Goal: Transaction & Acquisition: Register for event/course

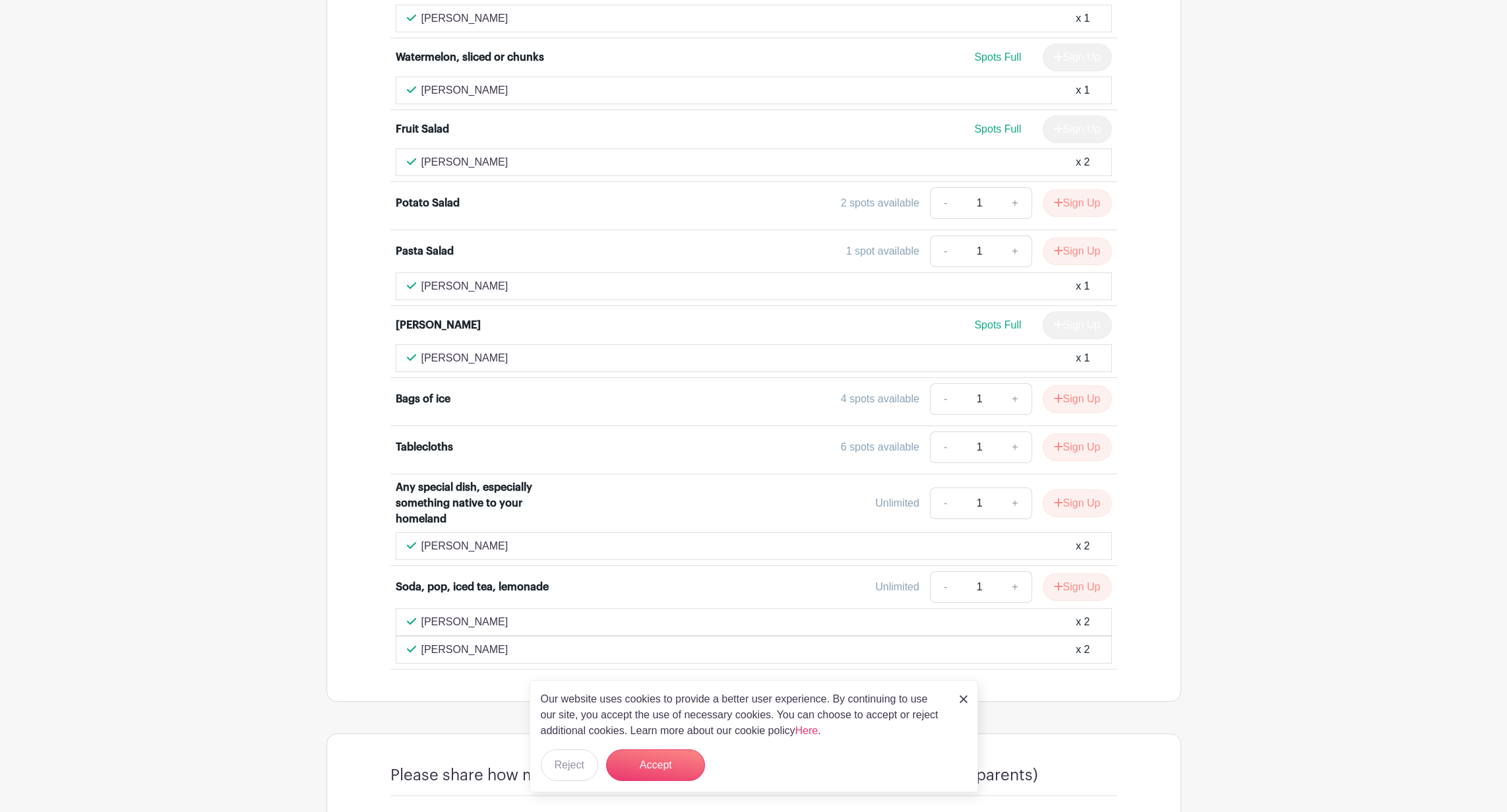
scroll to position [1305, 0]
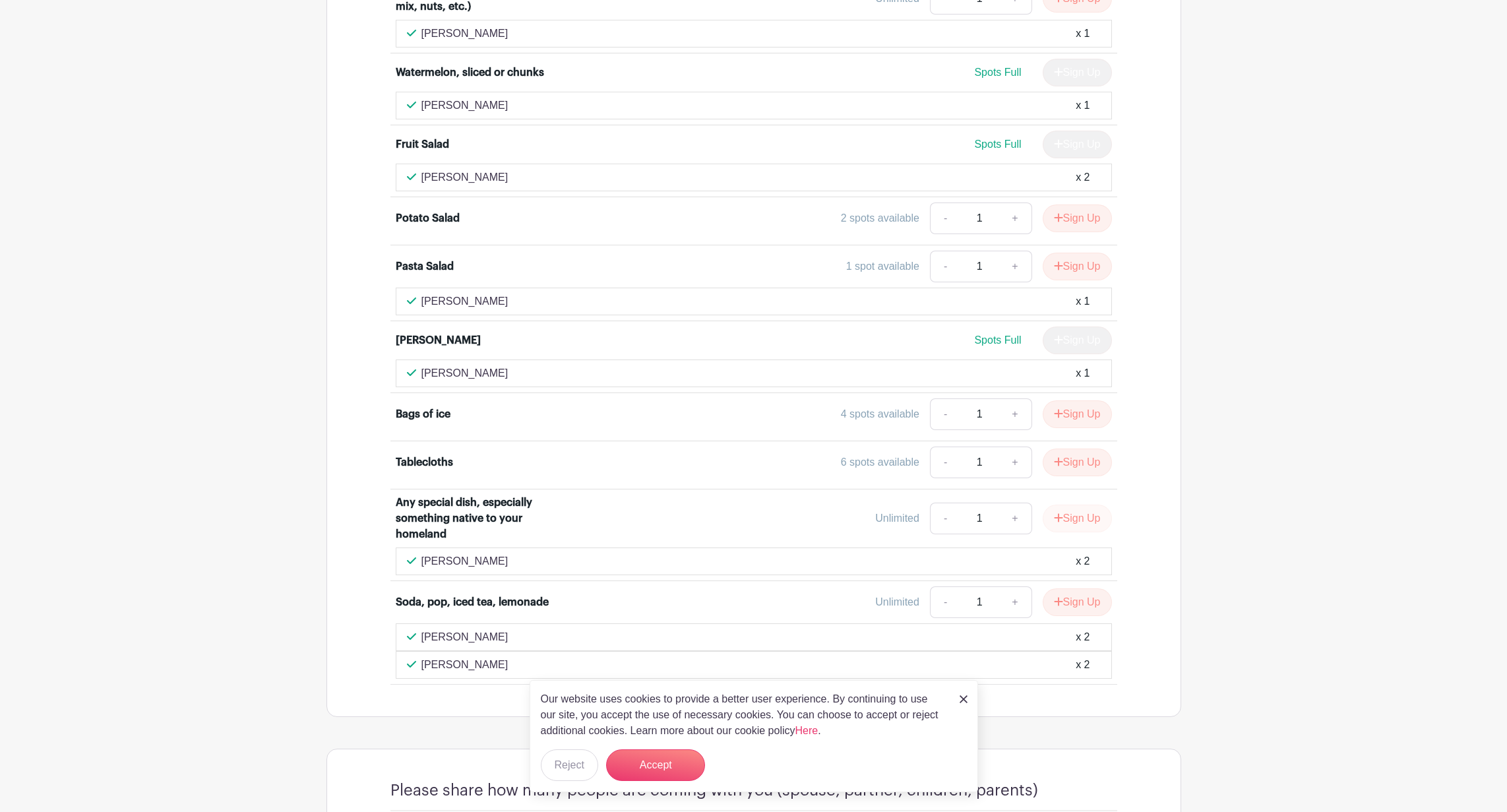
click at [1073, 515] on button "Sign Up" at bounding box center [1078, 518] width 69 height 28
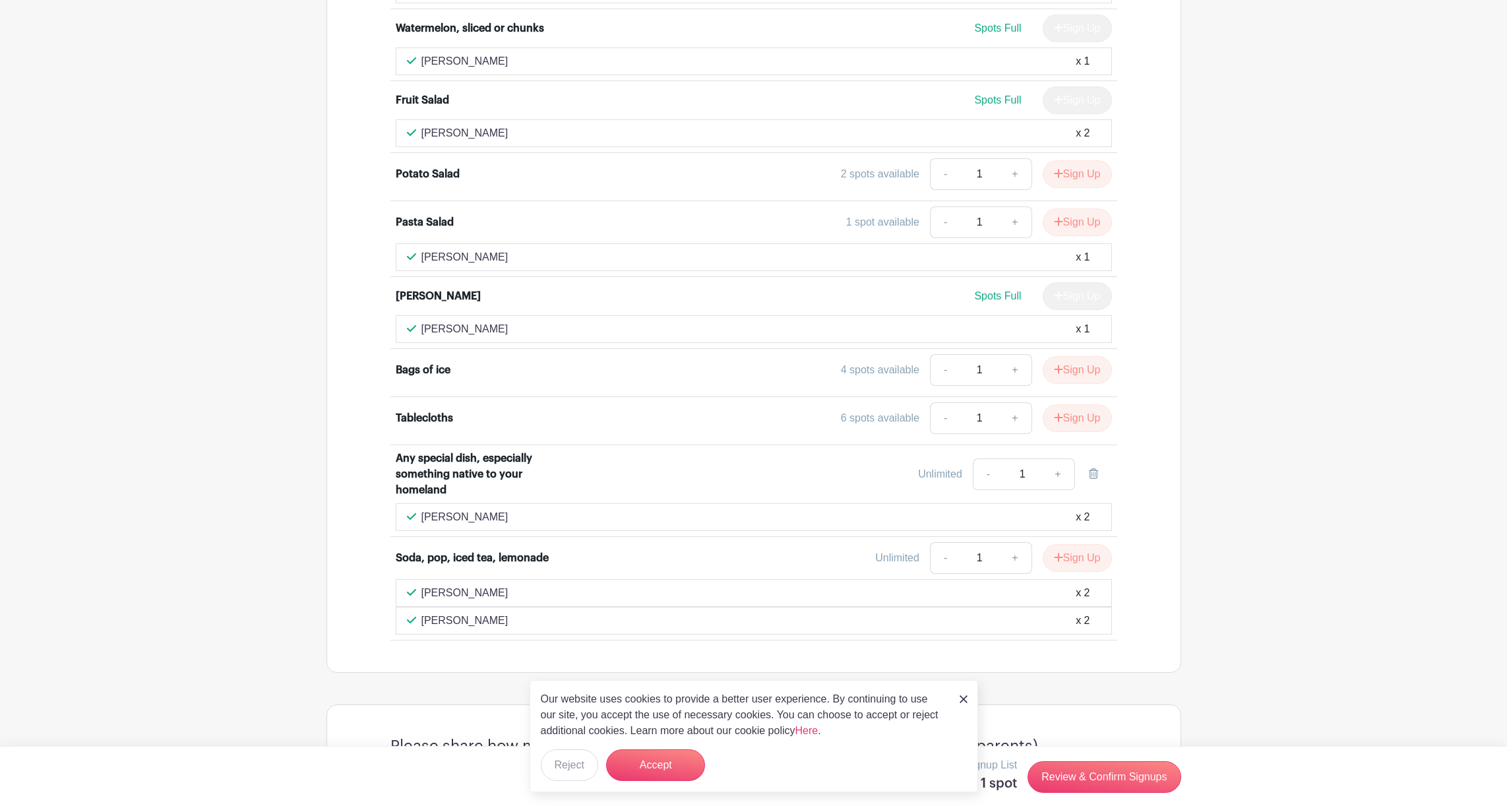
scroll to position [1382, 0]
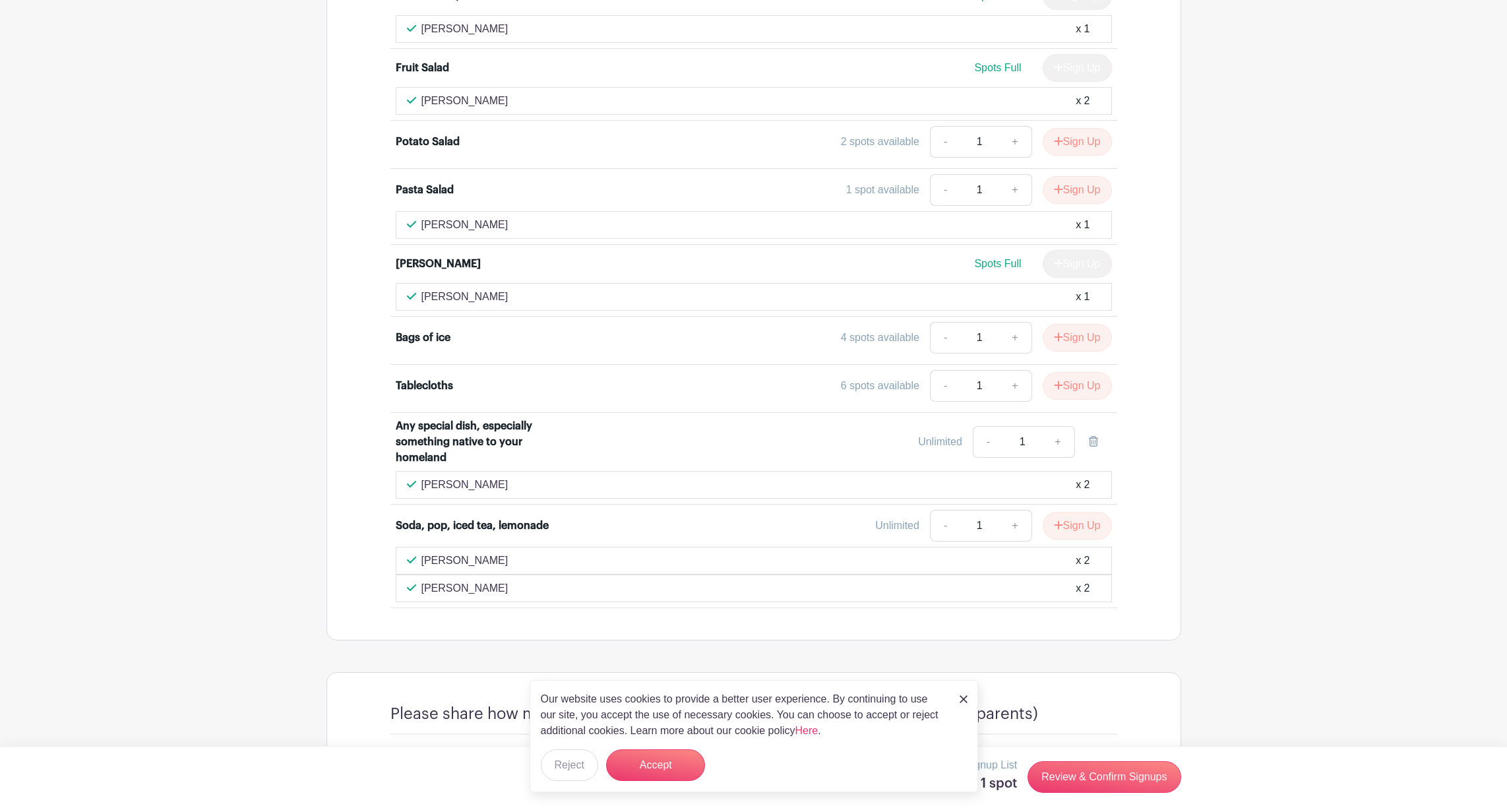
click at [1056, 443] on link "+" at bounding box center [1058, 442] width 33 height 31
type input "2"
click at [988, 444] on link "-" at bounding box center [988, 442] width 30 height 31
type input "1"
click at [532, 484] on div "[PERSON_NAME] x 2" at bounding box center [754, 485] width 694 height 16
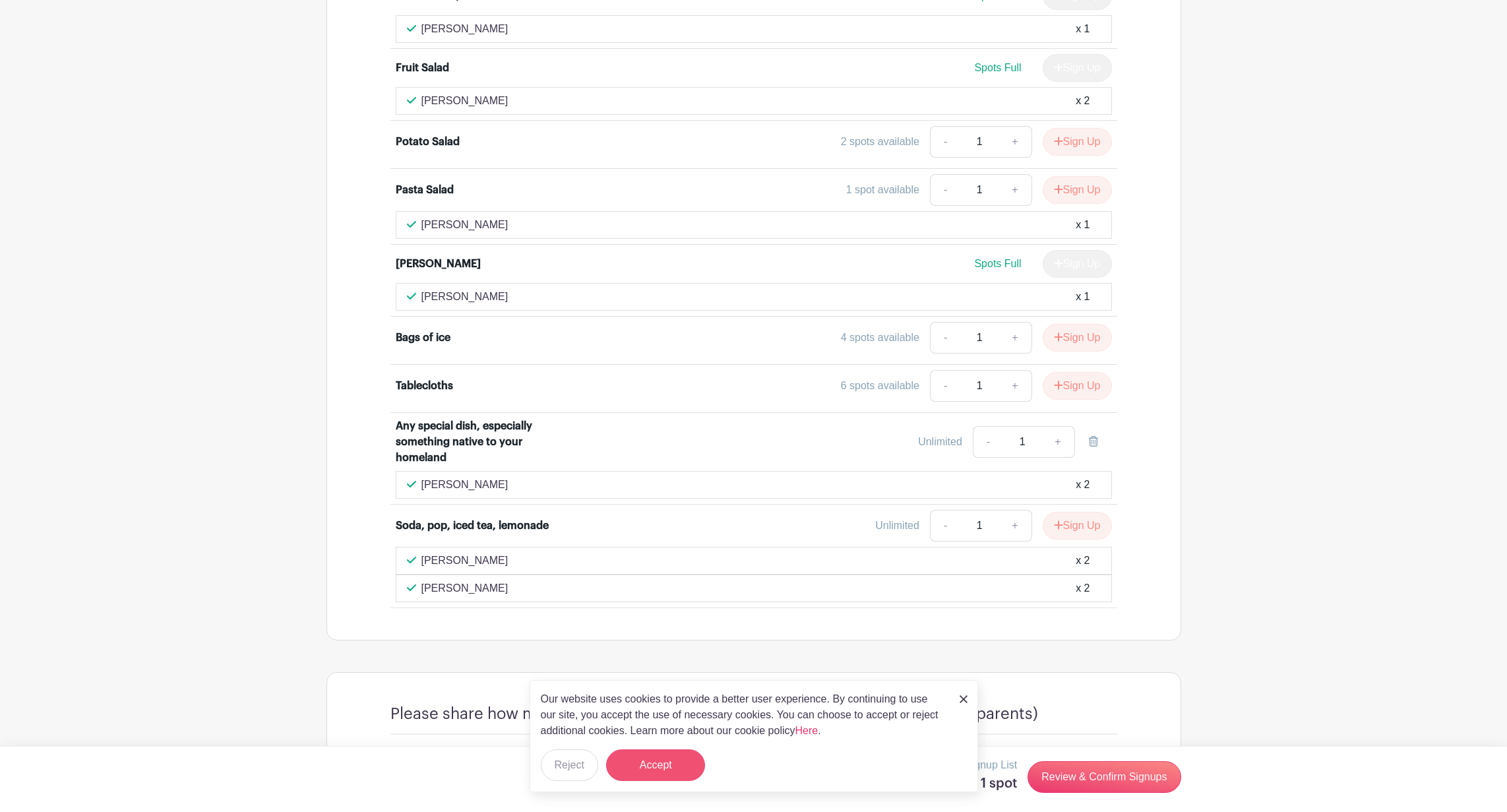
click at [671, 762] on button "Accept" at bounding box center [656, 764] width 99 height 31
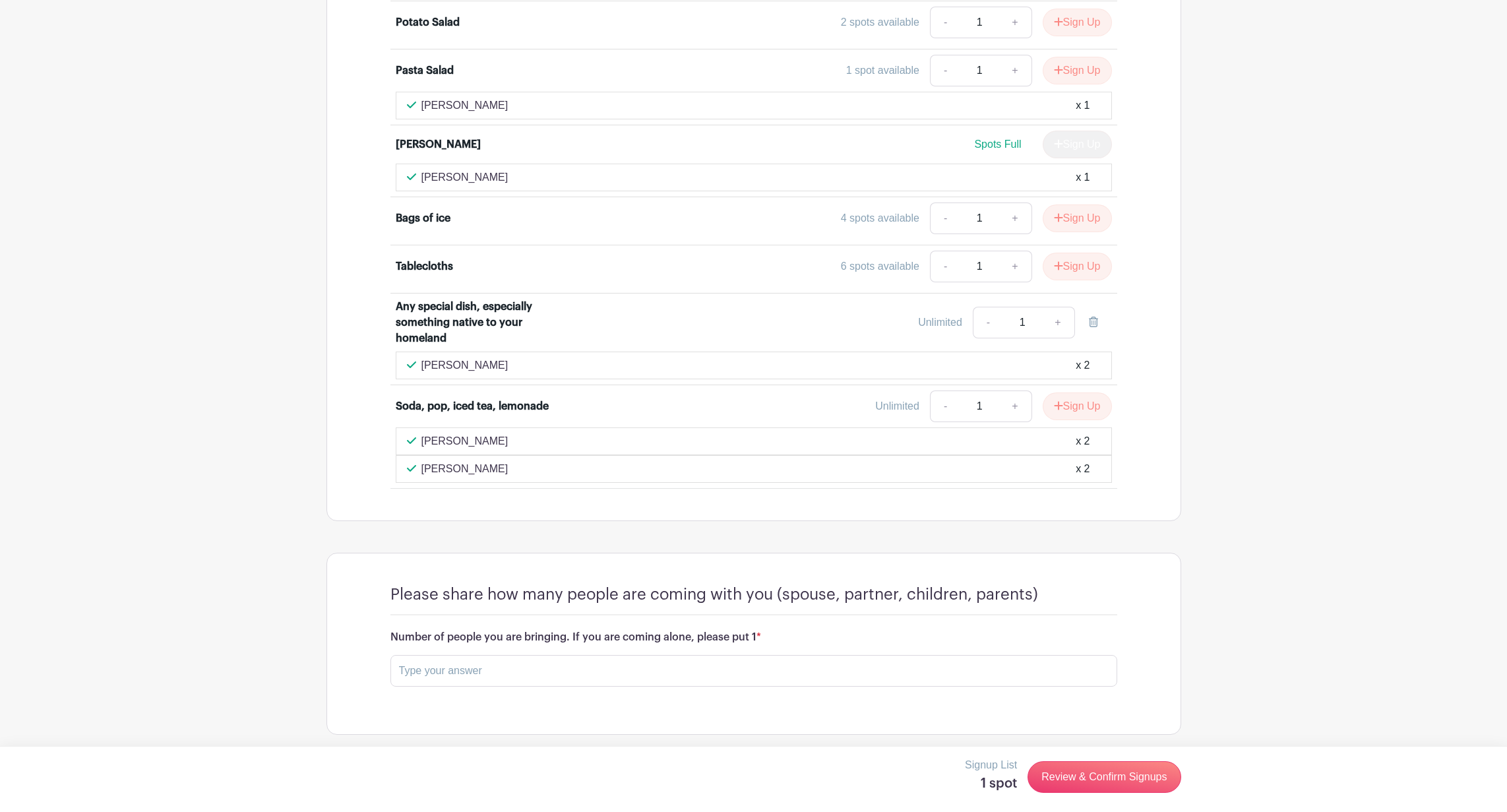
scroll to position [1505, 0]
click at [506, 666] on input "text" at bounding box center [754, 667] width 727 height 31
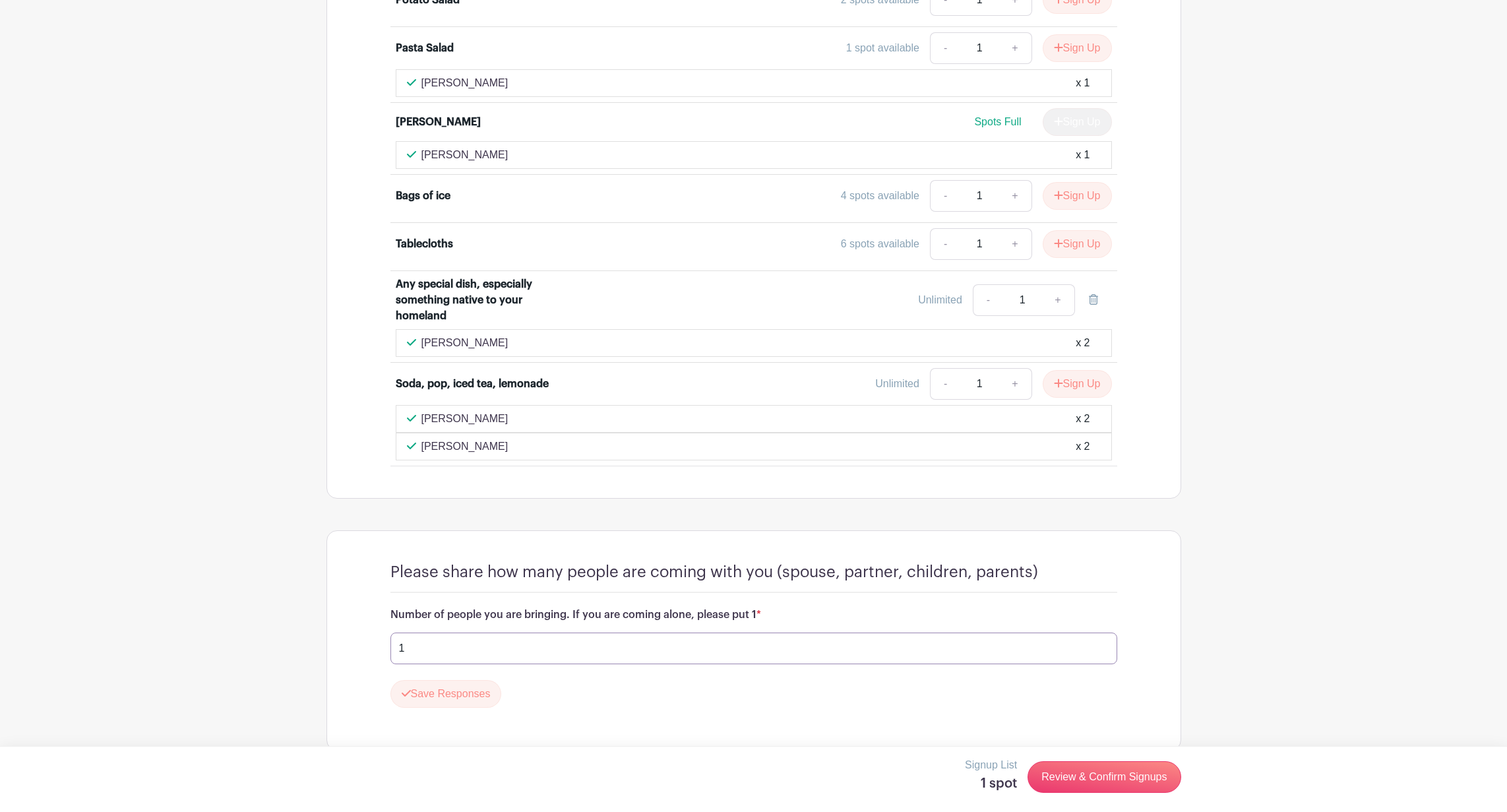
scroll to position [1543, 0]
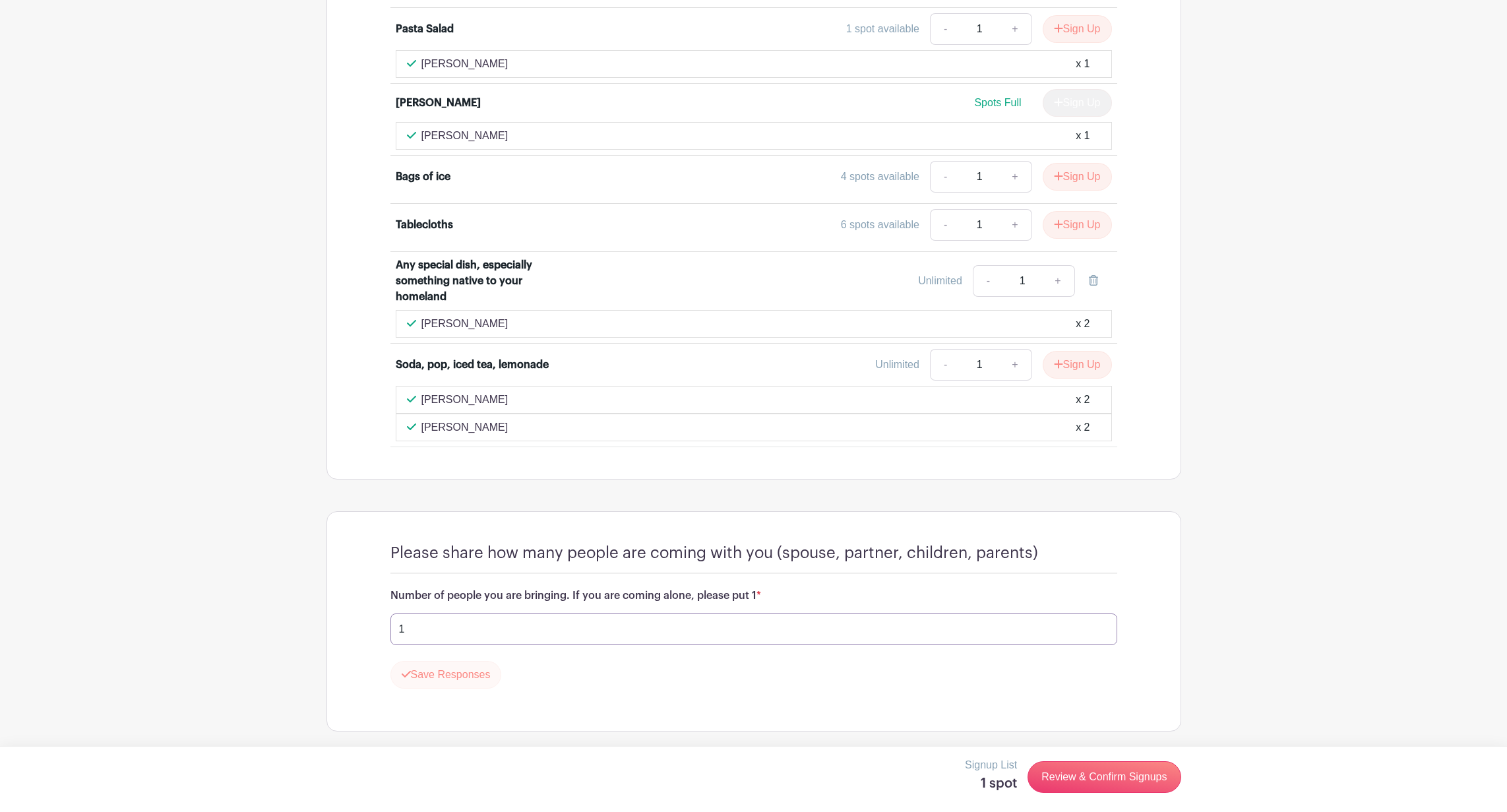
type input "1"
drag, startPoint x: 456, startPoint y: 668, endPoint x: 474, endPoint y: 665, distance: 18.2
click at [456, 668] on button "Save Responses" at bounding box center [446, 674] width 111 height 28
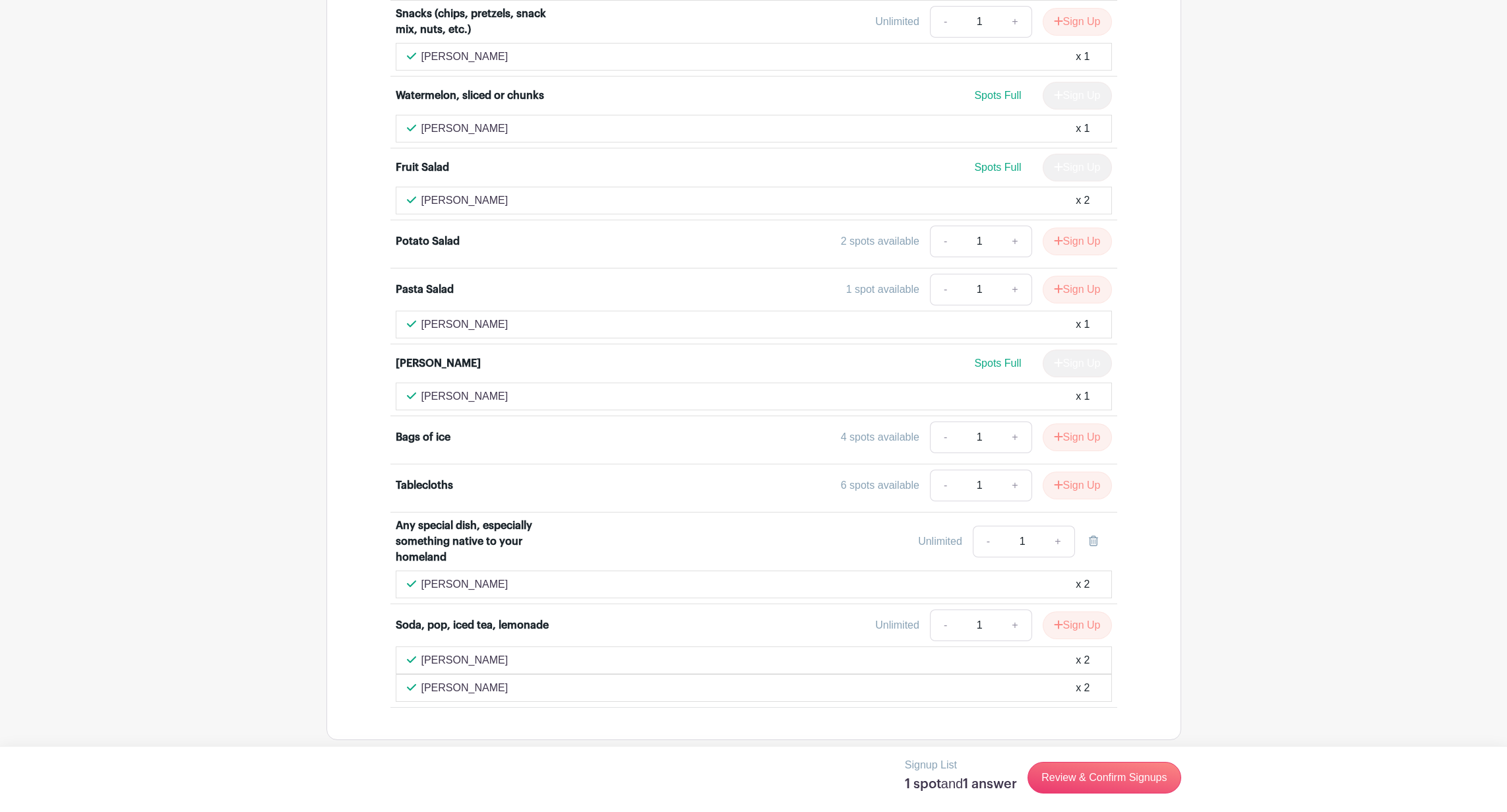
scroll to position [1279, 0]
click at [512, 590] on div "[PERSON_NAME] x 2" at bounding box center [754, 586] width 694 height 16
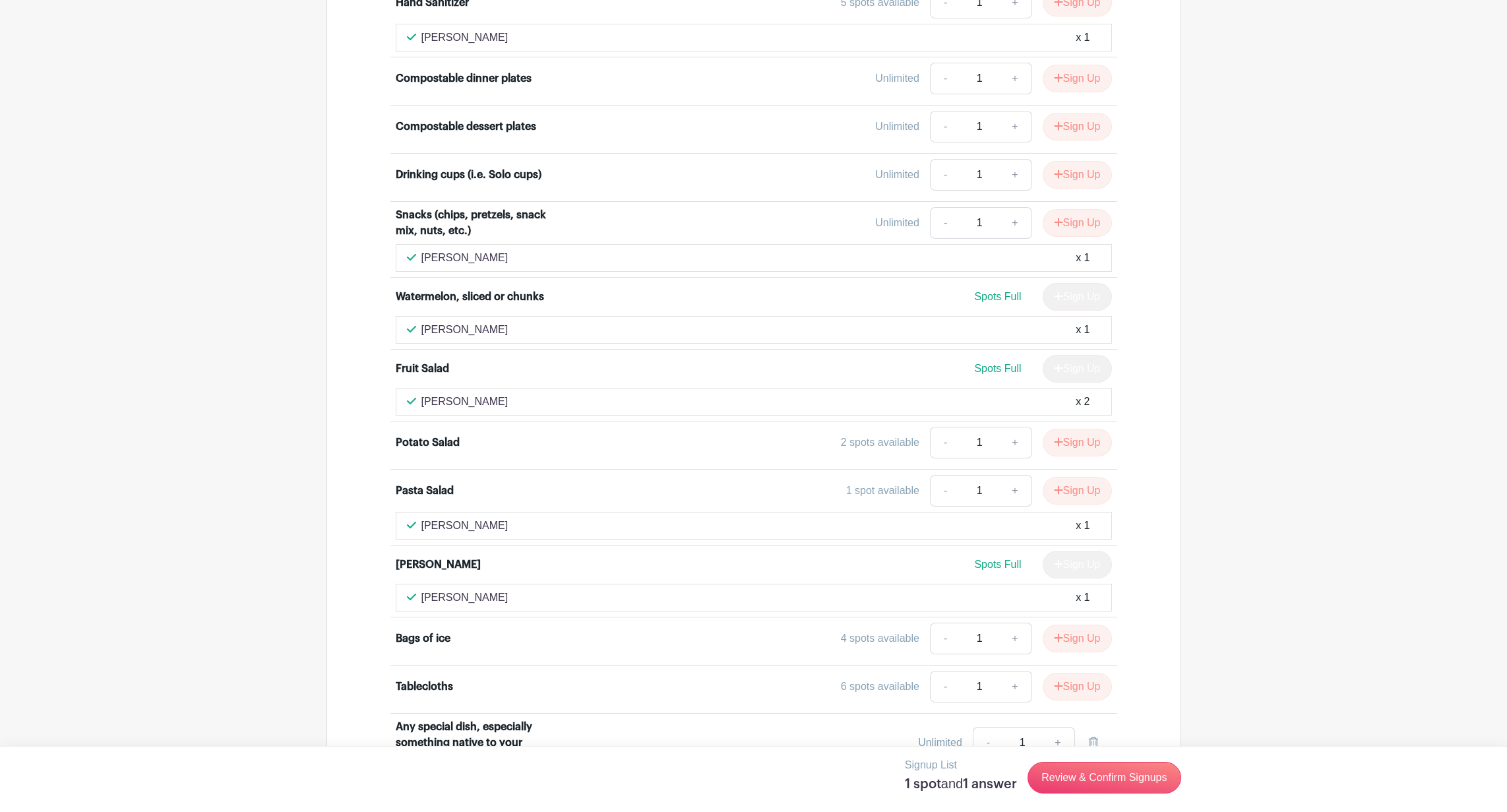
scroll to position [1505, 0]
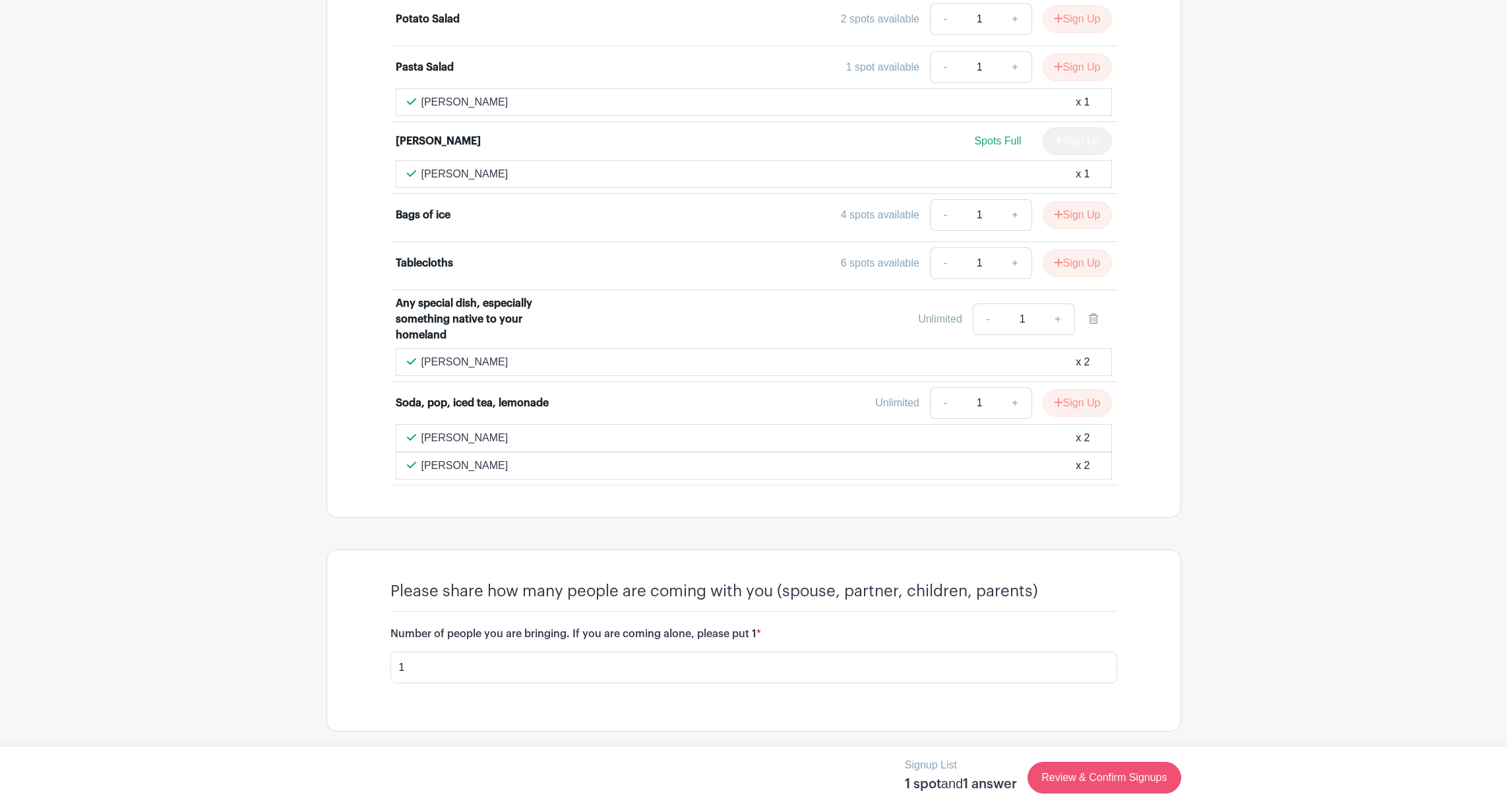
click at [1120, 780] on link "Review & Confirm Signups" at bounding box center [1104, 777] width 153 height 31
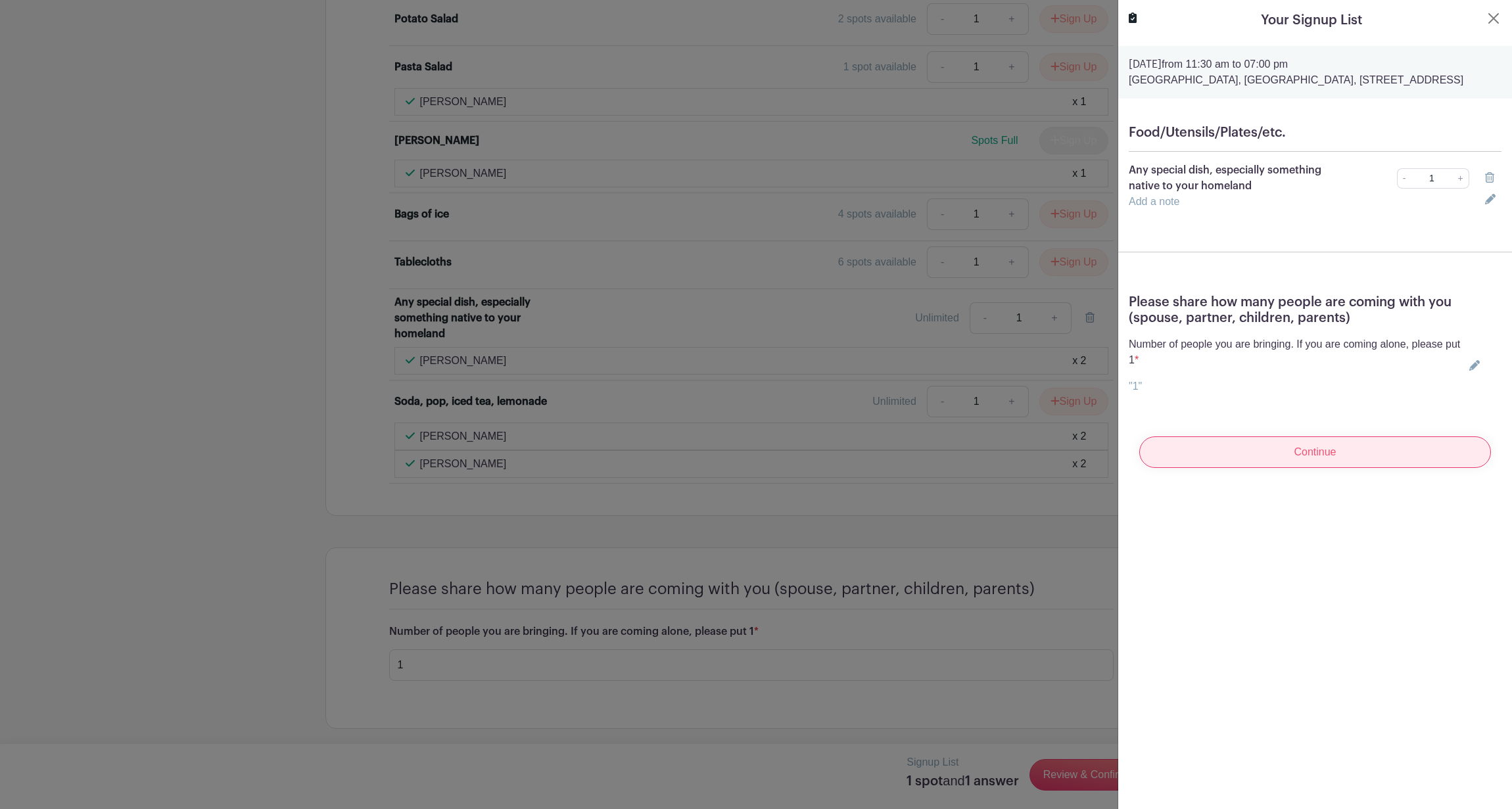
click at [1314, 468] on input "Continue" at bounding box center [1315, 451] width 352 height 31
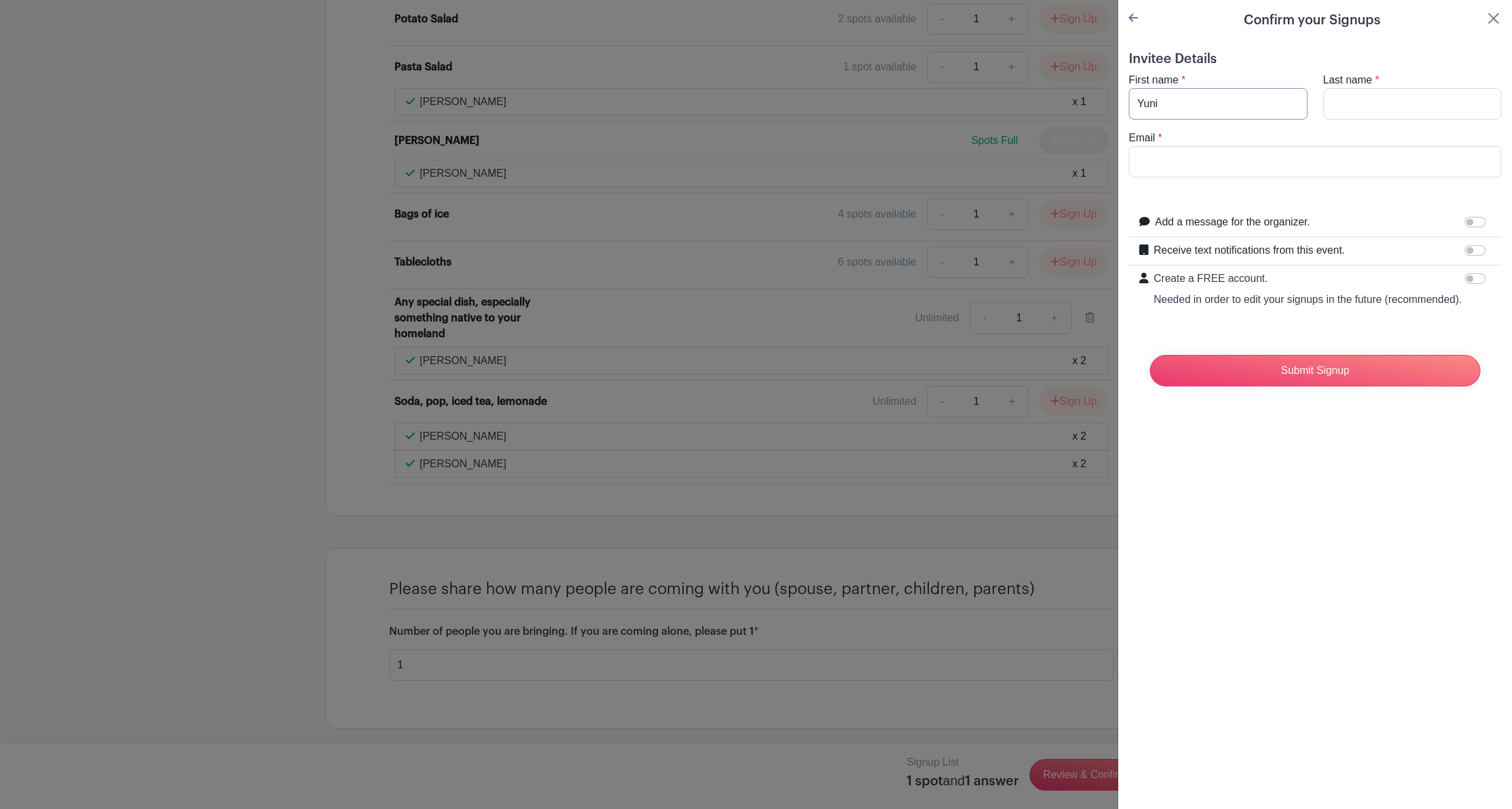
type input "Yuni"
type input "Dewaraja"
type input "[EMAIL_ADDRESS][DOMAIN_NAME]"
click at [1312, 386] on input "Submit Signup" at bounding box center [1315, 370] width 331 height 31
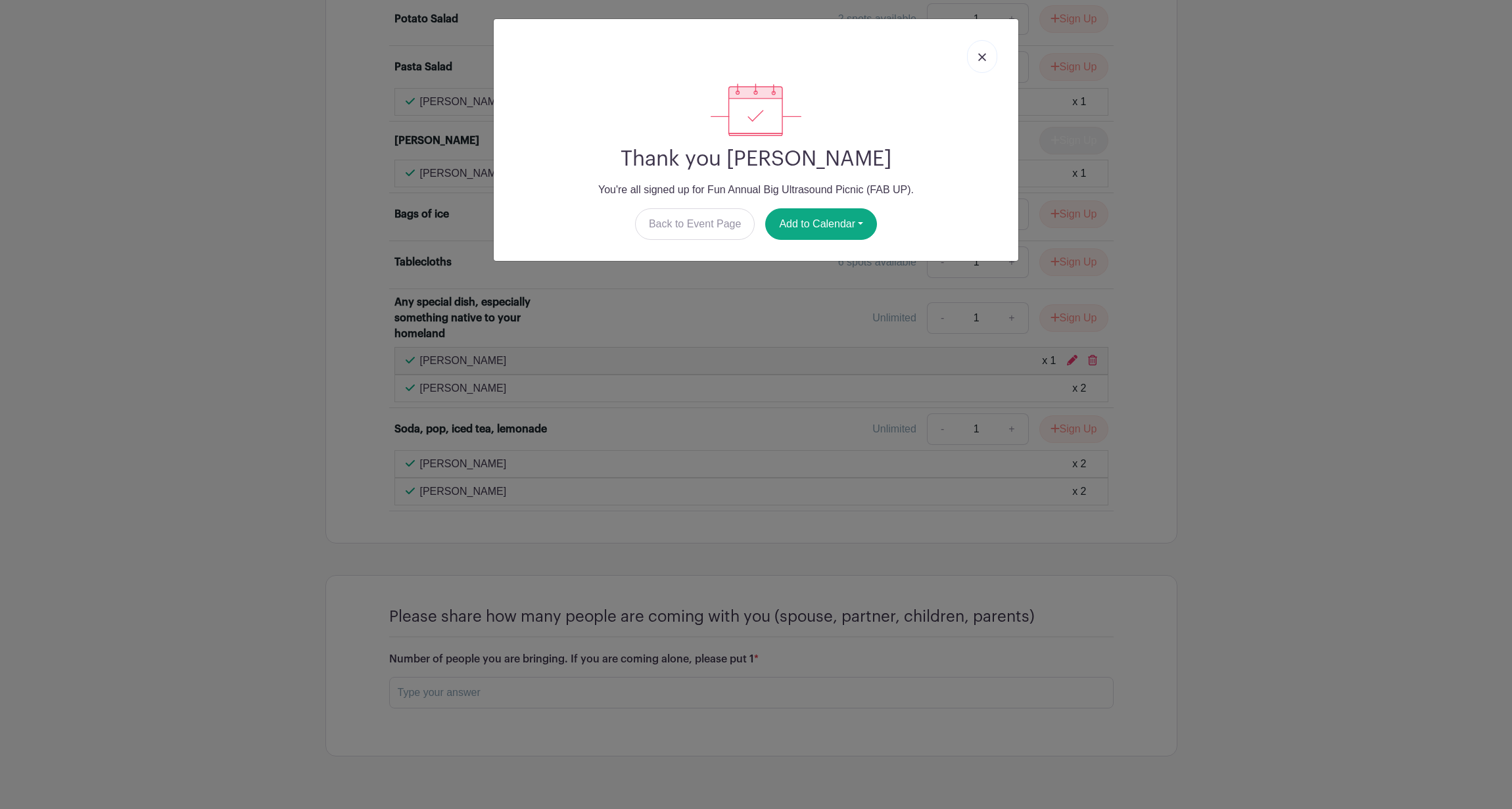
click at [977, 61] on link at bounding box center [982, 56] width 30 height 33
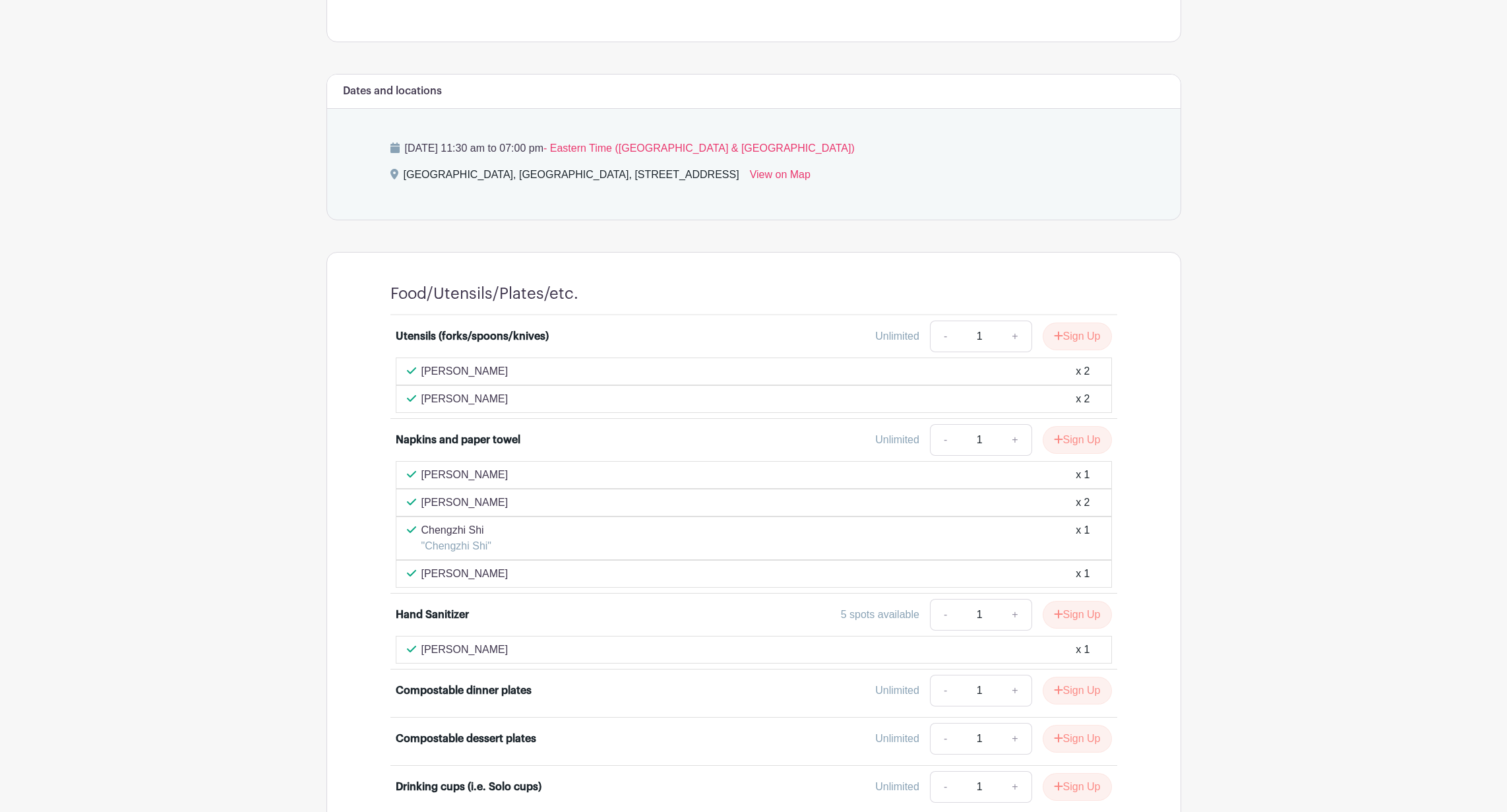
scroll to position [466, 0]
